Goal: Task Accomplishment & Management: Manage account settings

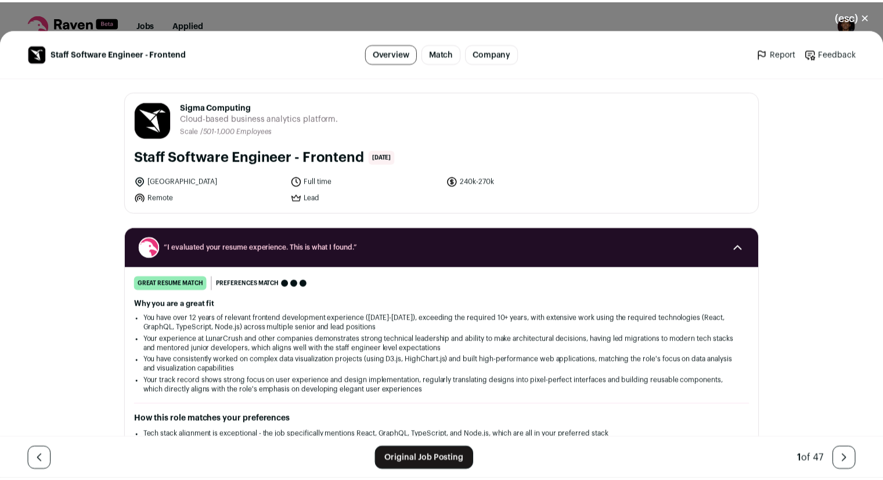
scroll to position [1022, 0]
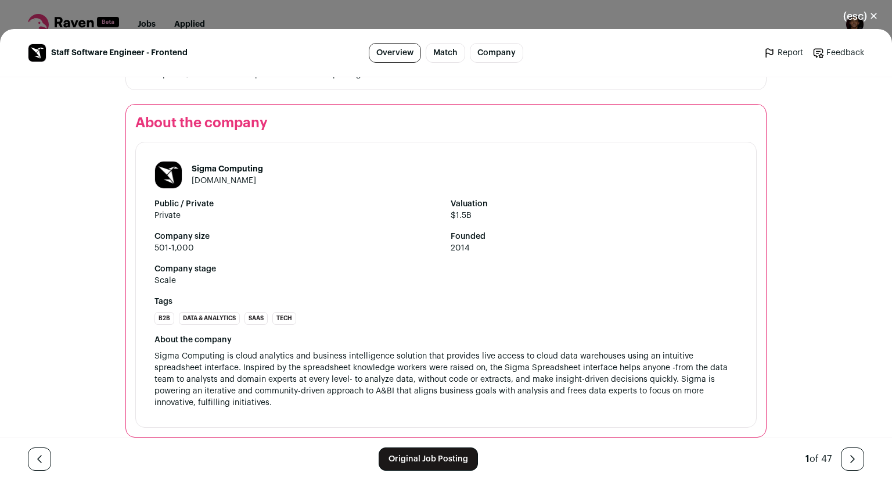
click at [857, 13] on button "(esc) ✕" at bounding box center [860, 16] width 63 height 26
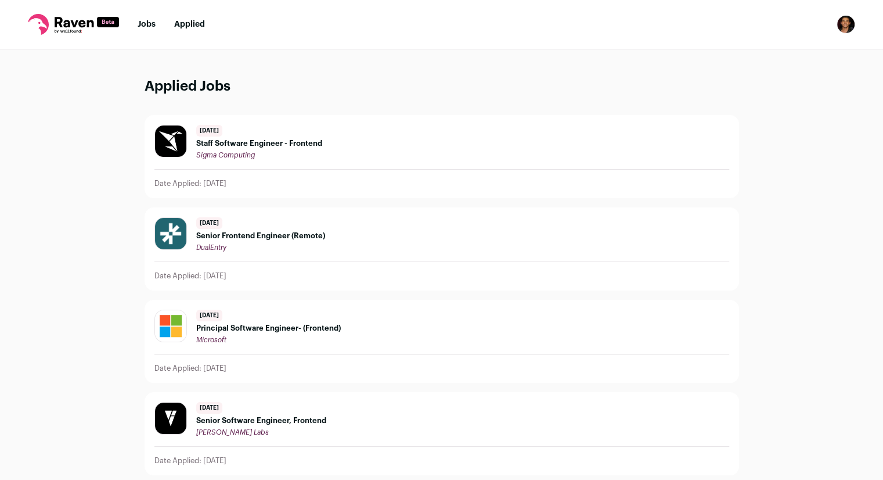
click at [147, 24] on link "Jobs" at bounding box center [147, 24] width 18 height 8
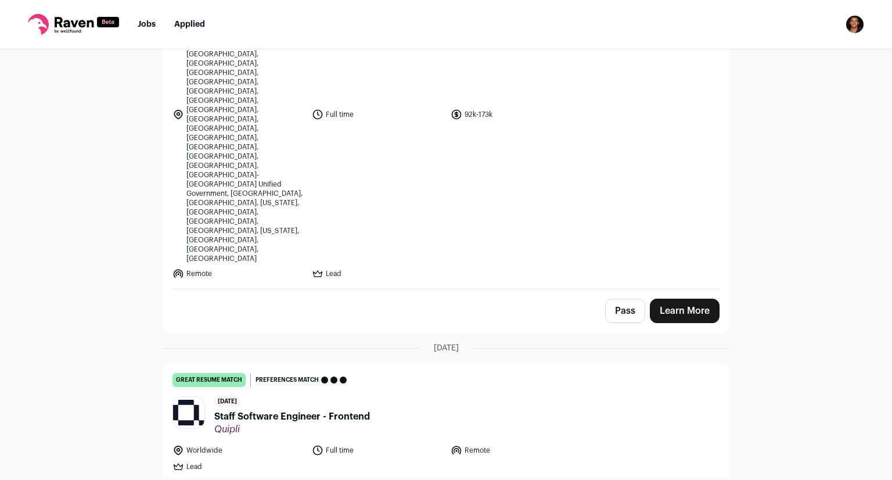
scroll to position [348, 0]
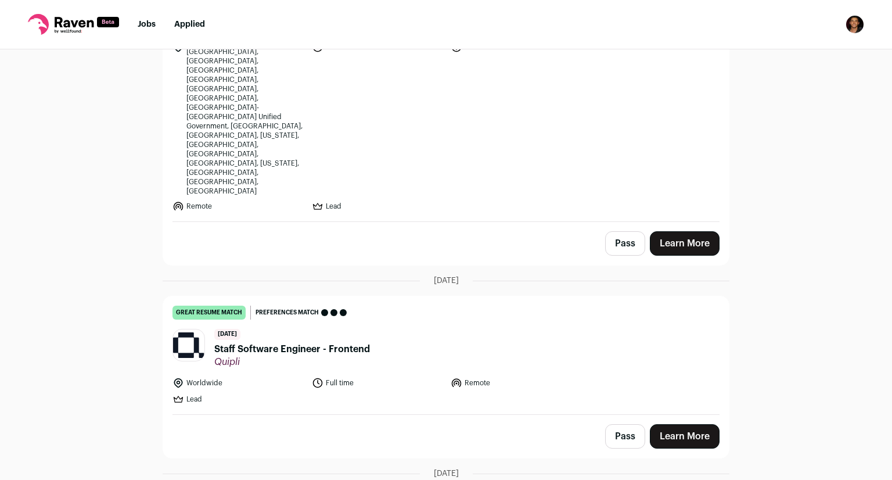
click at [806, 344] on div "Top job picks for you 26 results Hide jobs missing dealbreakers? [DATE] great r…" at bounding box center [446, 263] width 892 height 428
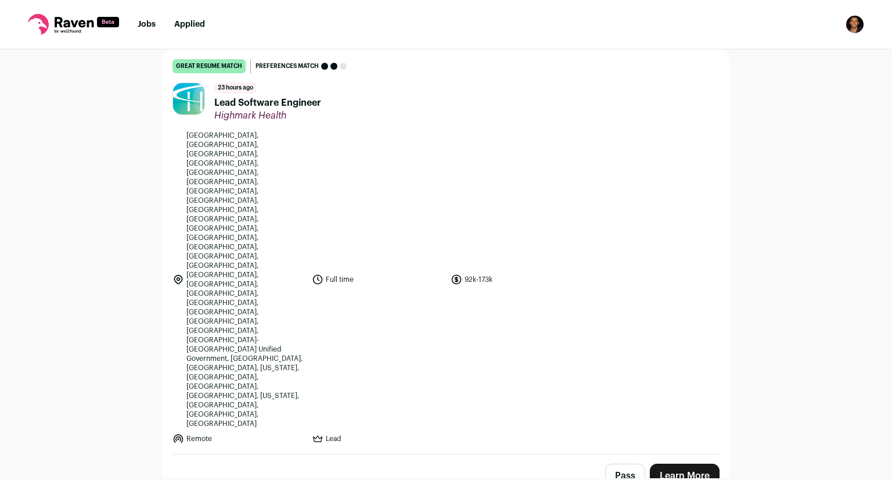
scroll to position [0, 0]
